Goal: Transaction & Acquisition: Purchase product/service

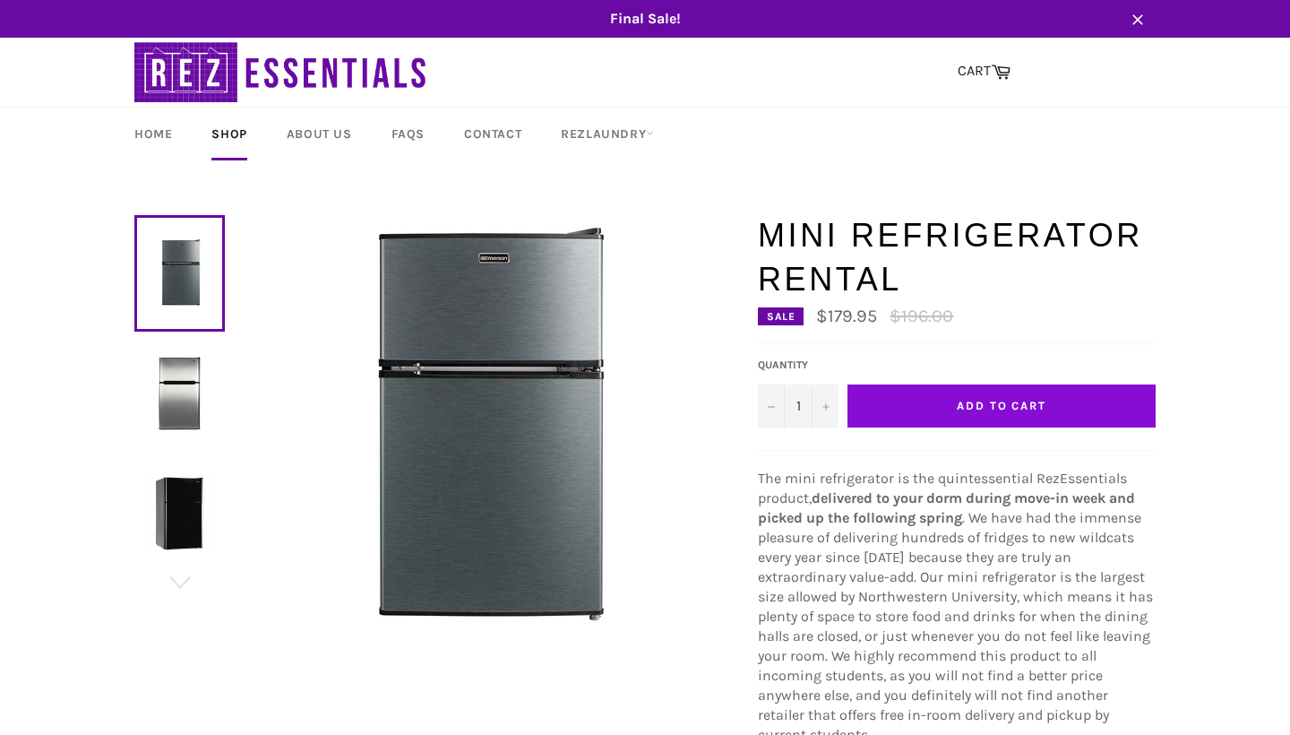
click at [922, 420] on button "Add to Cart" at bounding box center [1002, 405] width 308 height 43
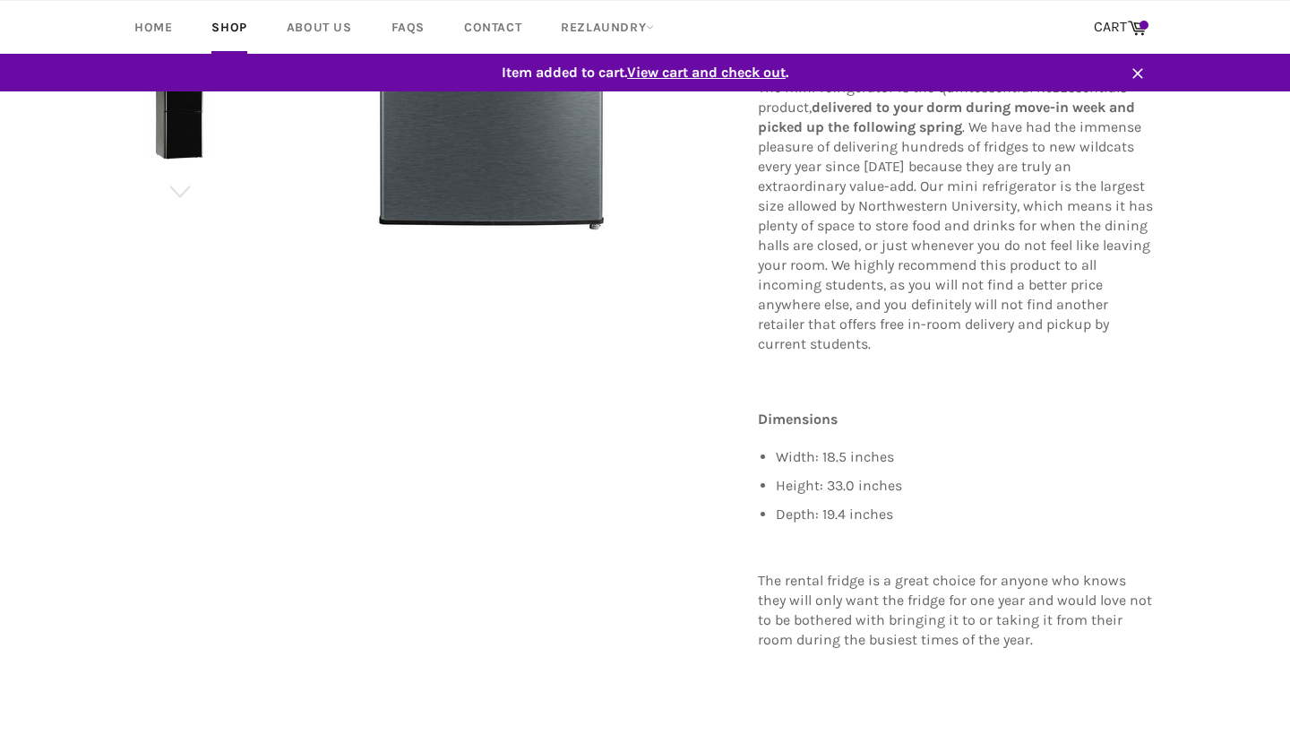
scroll to position [400, 0]
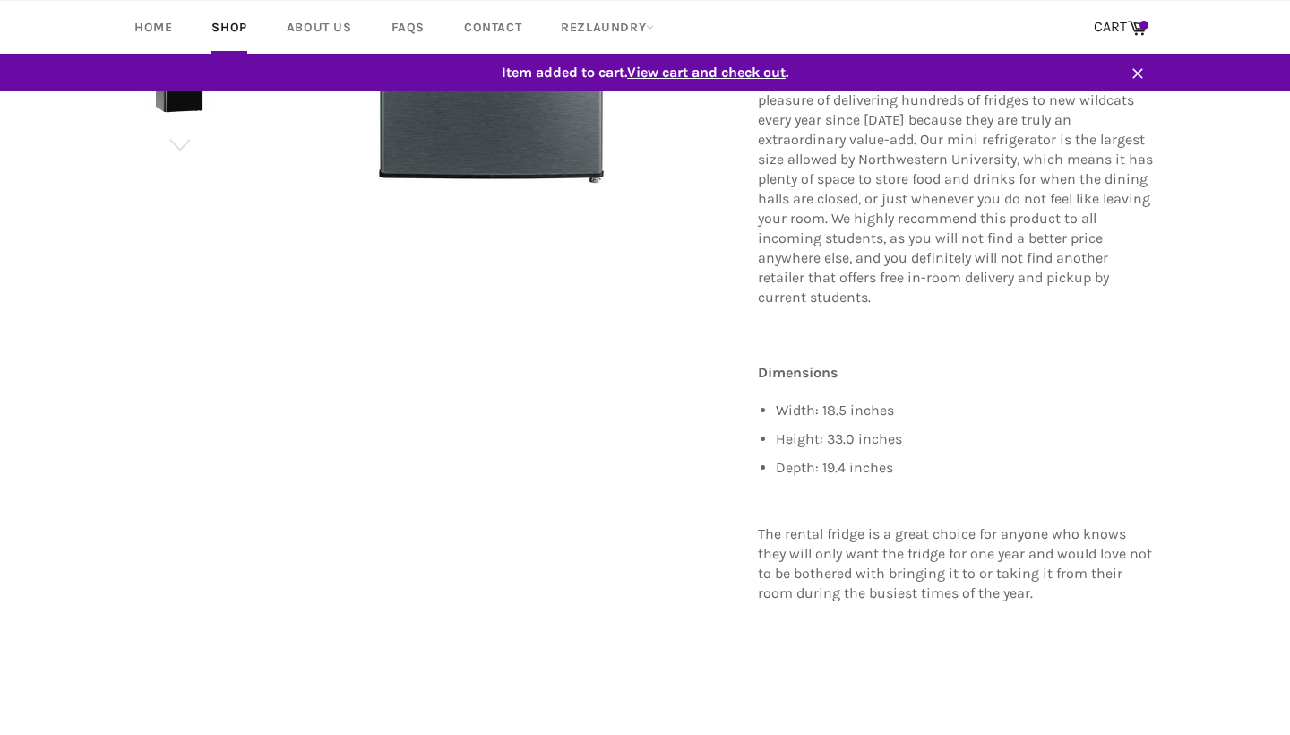
click at [732, 77] on span "View cart and check out" at bounding box center [706, 72] width 159 height 17
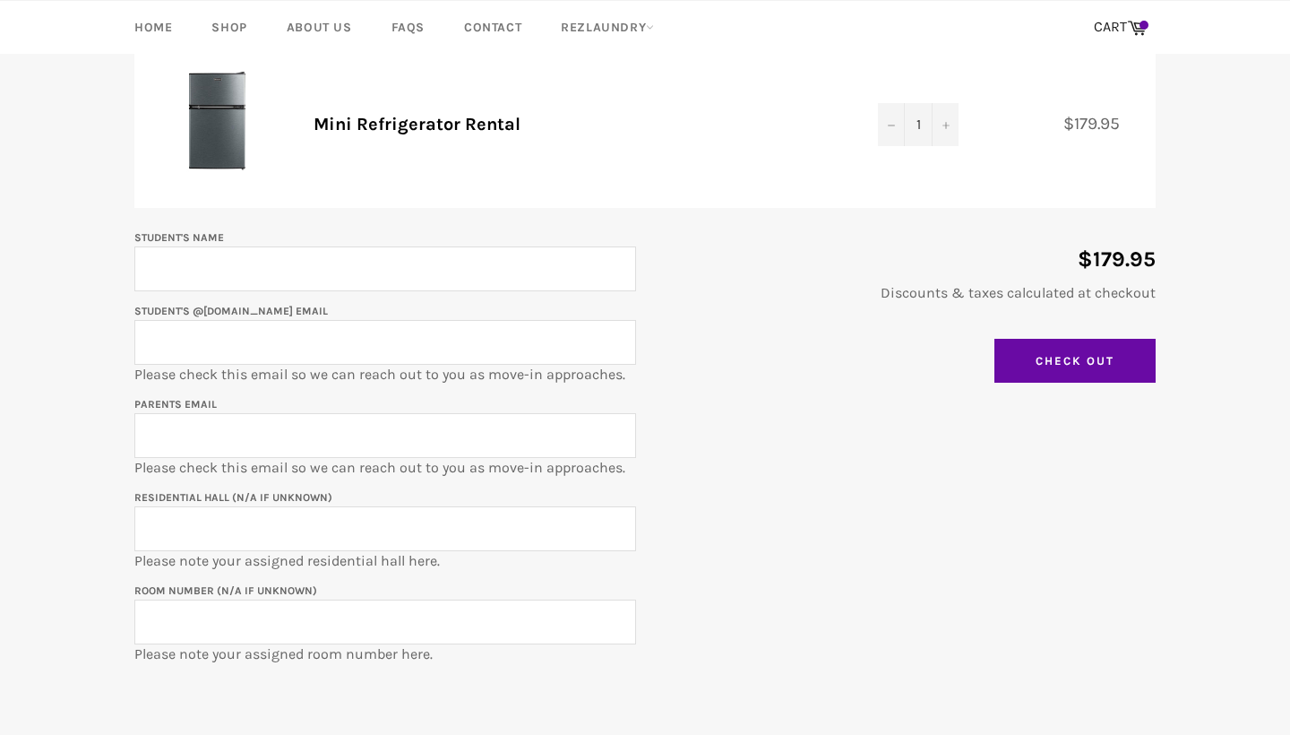
scroll to position [293, 0]
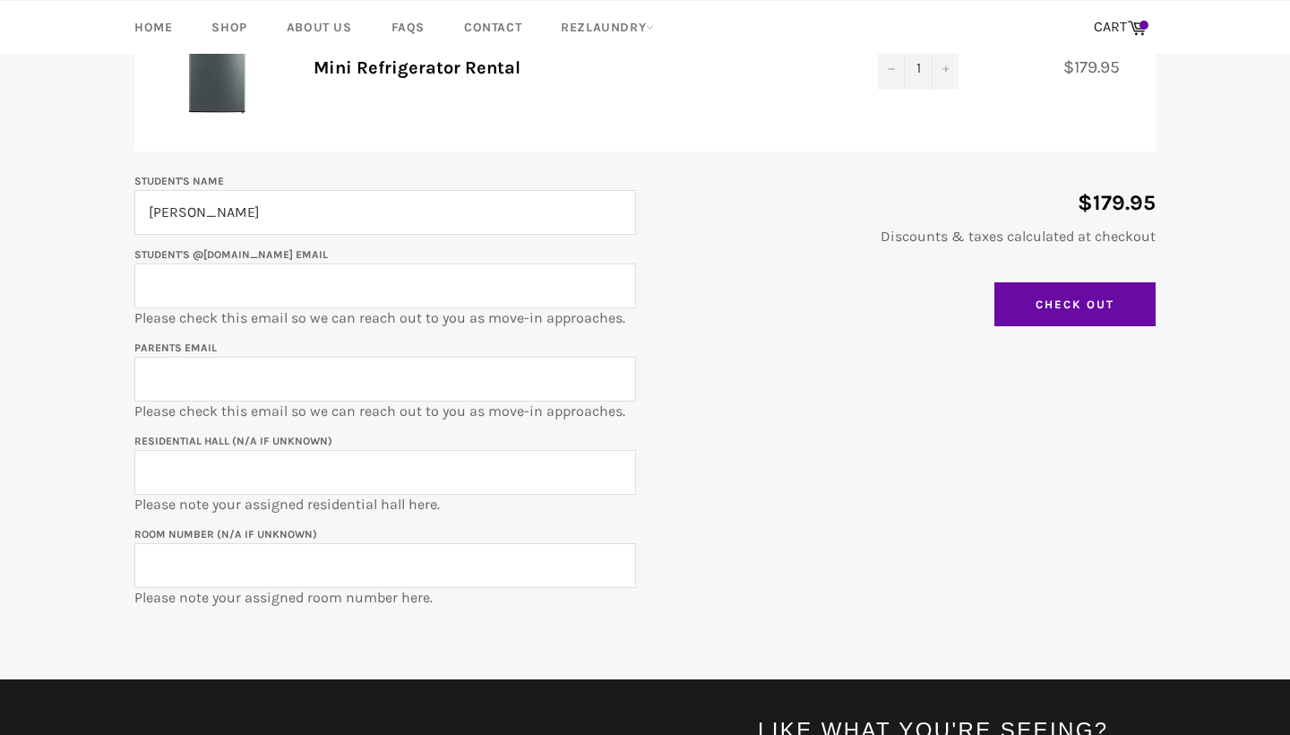
type input "Sophie Gardiner"
type input "sophiegardiner2029@u.northwestern.edu"
type input "jpgardiner@gmail.com"
click at [440, 472] on input "Residential Hall (N/A if unknown)" at bounding box center [385, 472] width 502 height 45
type input "Elder Hall"
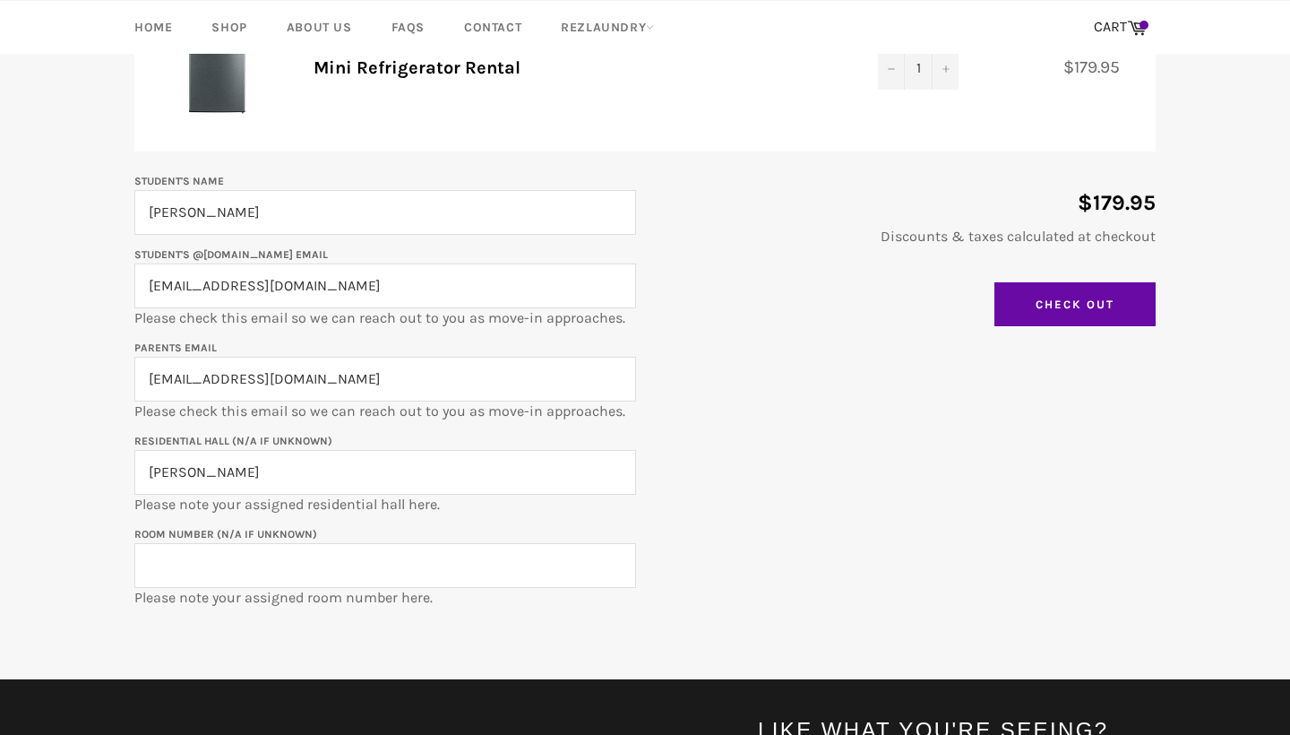
click at [399, 588] on p "Room Number (N/A if unknown) Please note your assigned room number here." at bounding box center [385, 565] width 502 height 84
click at [392, 566] on input "Room Number (N/A if unknown)" at bounding box center [385, 565] width 502 height 45
type input "207"
click at [1021, 304] on input "Check Out" at bounding box center [1075, 304] width 161 height 45
